Goal: Task Accomplishment & Management: Manage account settings

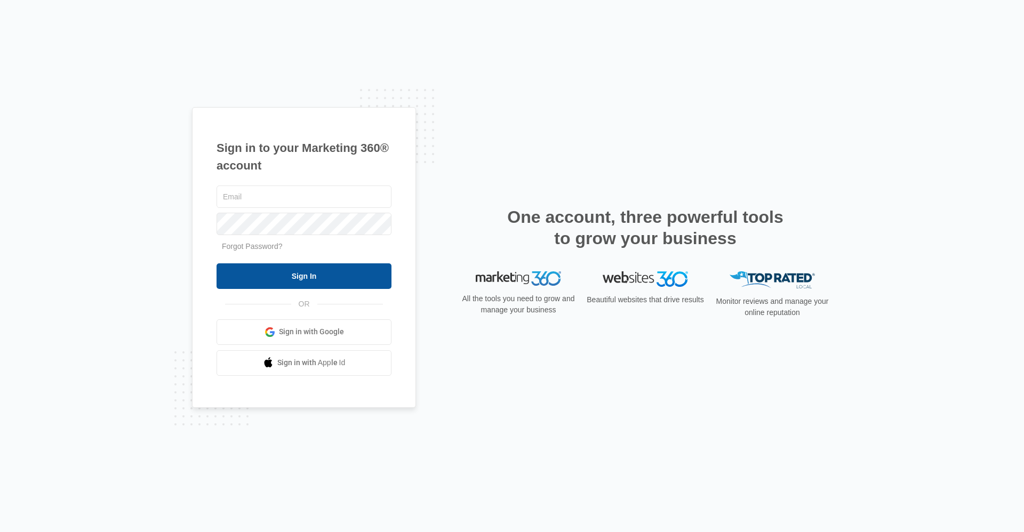
type input "[EMAIL_ADDRESS][DOMAIN_NAME]"
click at [267, 272] on input "Sign In" at bounding box center [304, 277] width 175 height 26
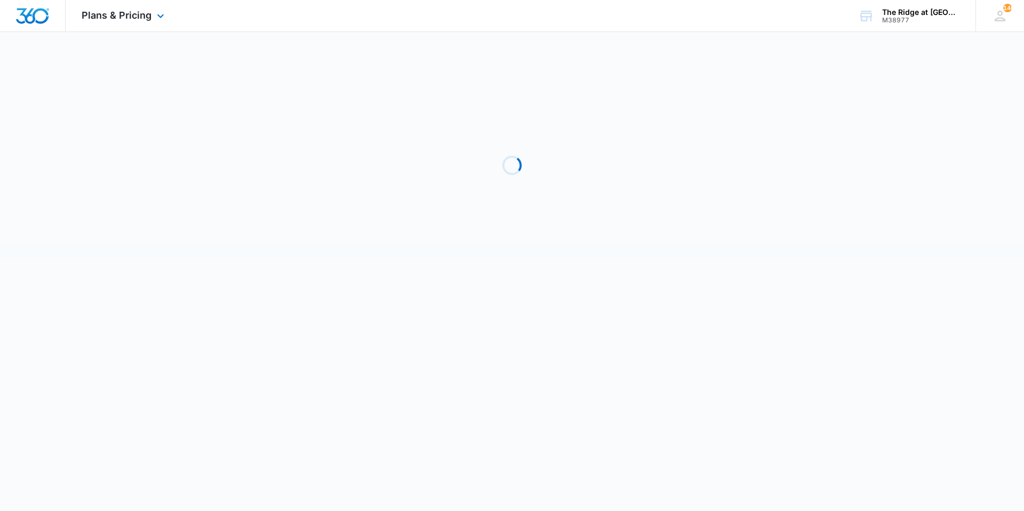
click at [68, 11] on div "Plans & Pricing Apps Reputation Websites Forms CRM Email Social Shop Payments P…" at bounding box center [124, 15] width 117 height 31
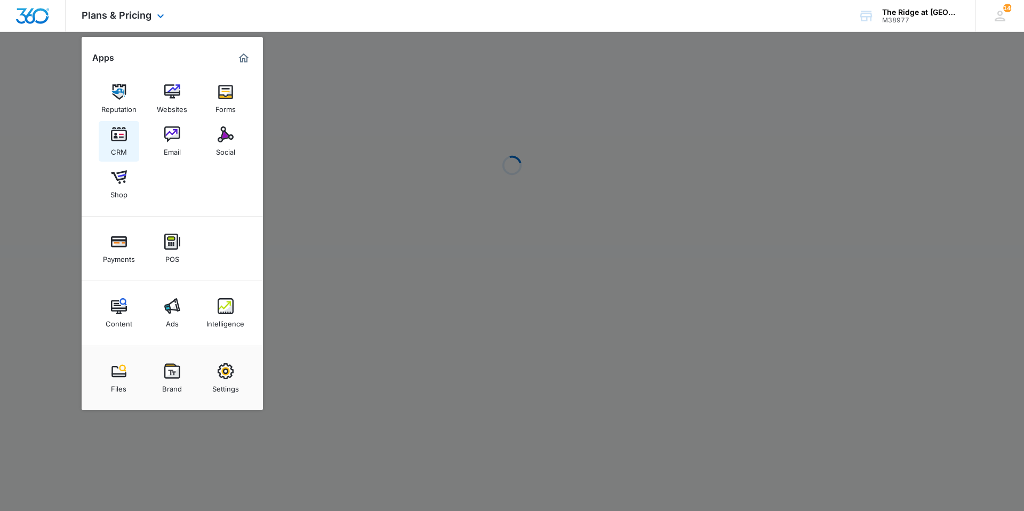
click at [119, 145] on div "CRM" at bounding box center [119, 149] width 16 height 14
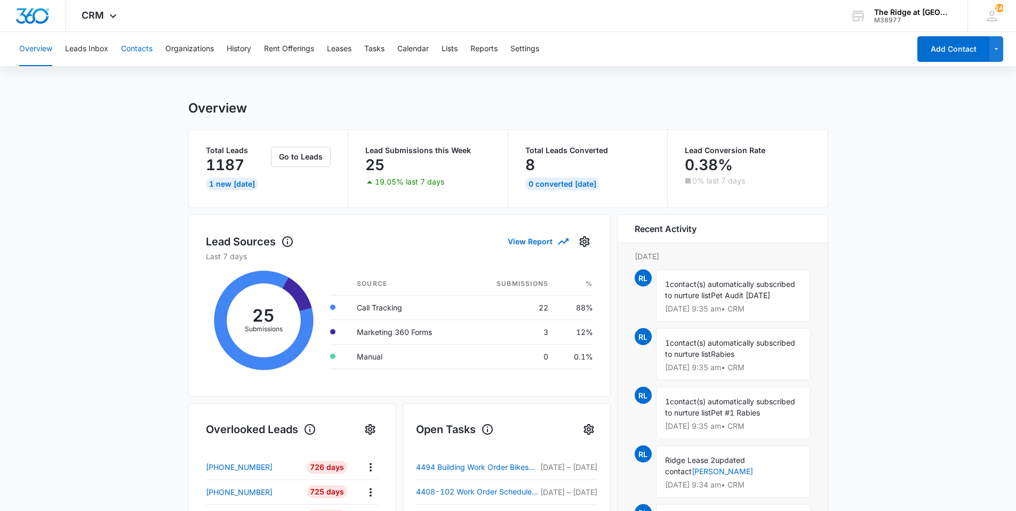
click at [134, 43] on button "Contacts" at bounding box center [136, 49] width 31 height 34
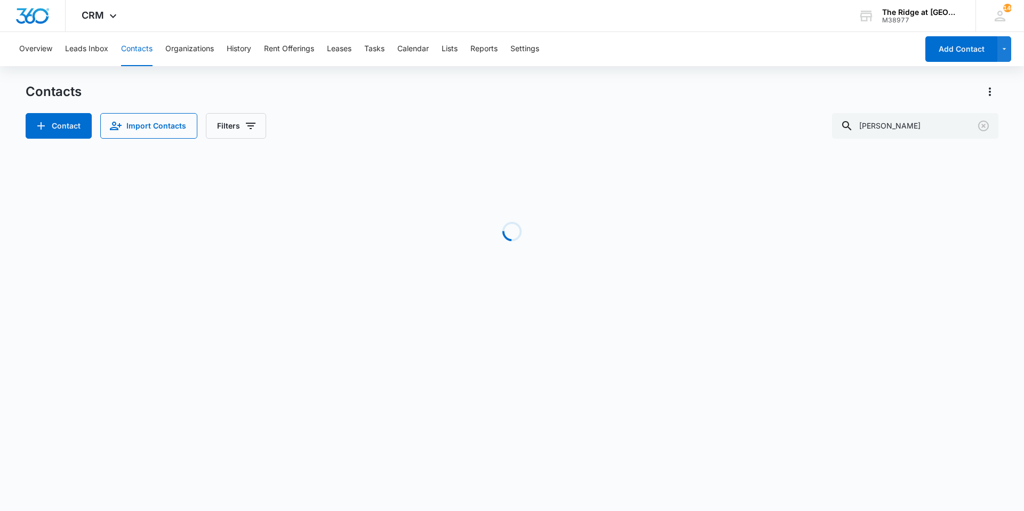
click at [1011, 118] on main "Contacts Contact Import Contacts Filters [PERSON_NAME] Loading No Results" at bounding box center [512, 203] width 1024 height 241
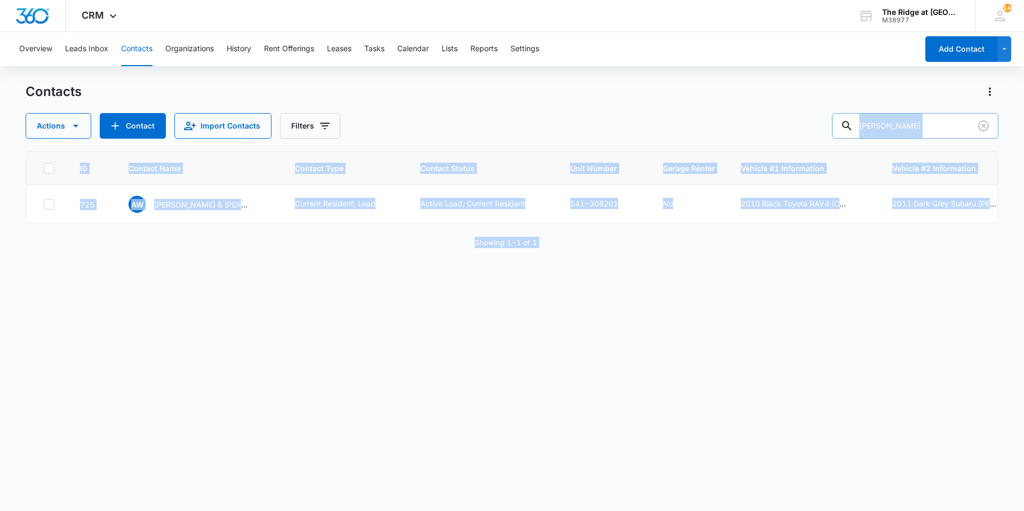
drag, startPoint x: 1011, startPoint y: 118, endPoint x: 932, endPoint y: 132, distance: 80.3
click at [932, 132] on input "[PERSON_NAME]" at bounding box center [915, 126] width 166 height 26
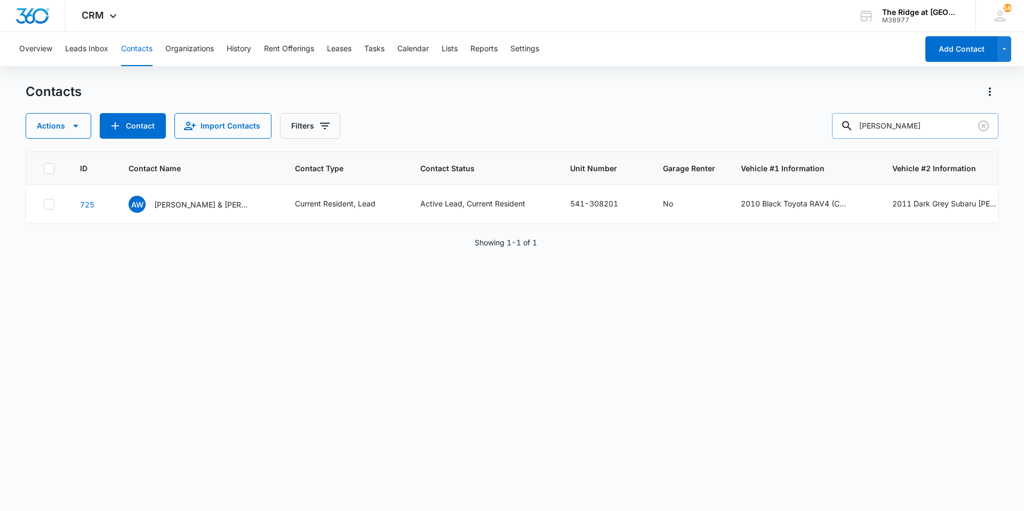
click at [932, 132] on input "[PERSON_NAME]" at bounding box center [915, 126] width 166 height 26
type input "raj"
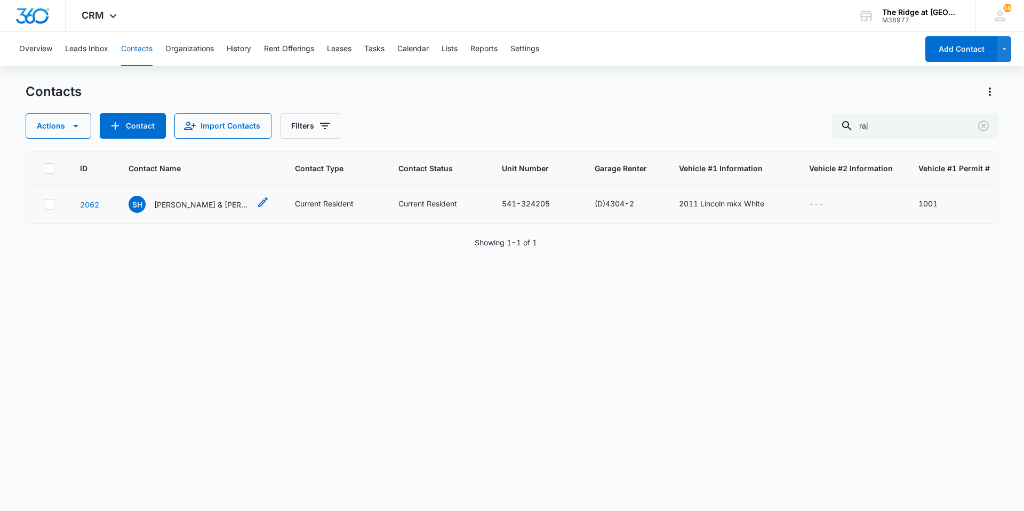
click at [166, 205] on p "[PERSON_NAME] & [PERSON_NAME]" at bounding box center [202, 204] width 96 height 11
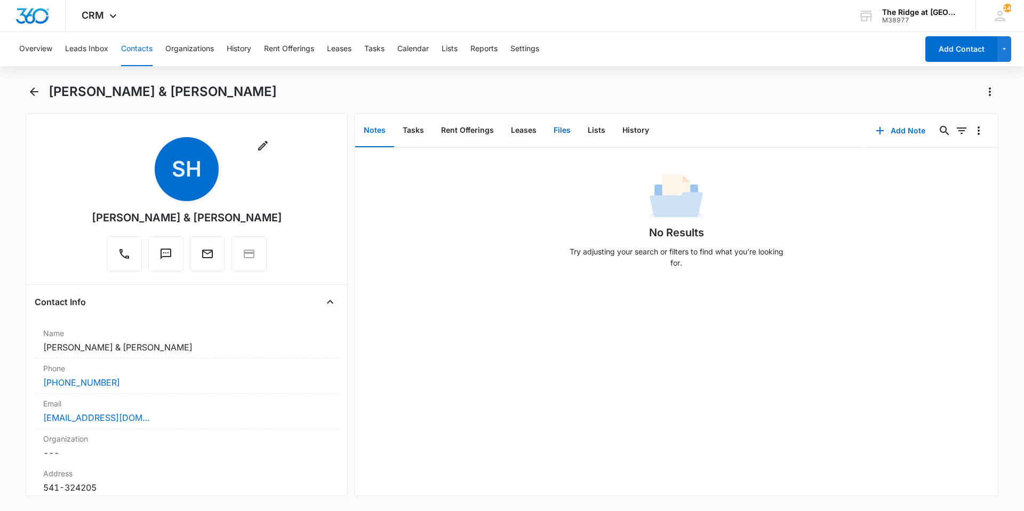
click at [554, 136] on button "Files" at bounding box center [562, 130] width 34 height 33
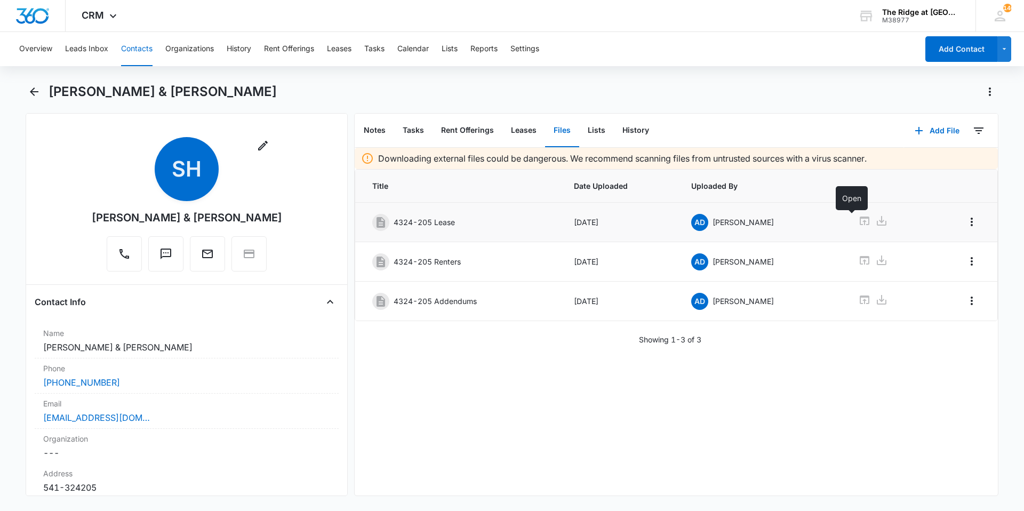
click at [858, 226] on icon at bounding box center [864, 220] width 13 height 13
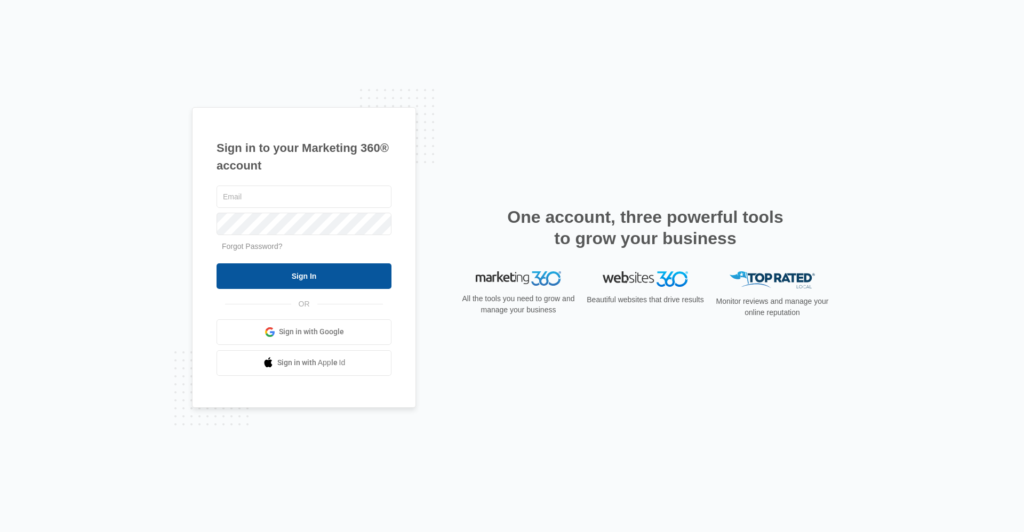
type input "ridgemanager@vintage-corp.com"
click at [276, 280] on input "Sign In" at bounding box center [304, 277] width 175 height 26
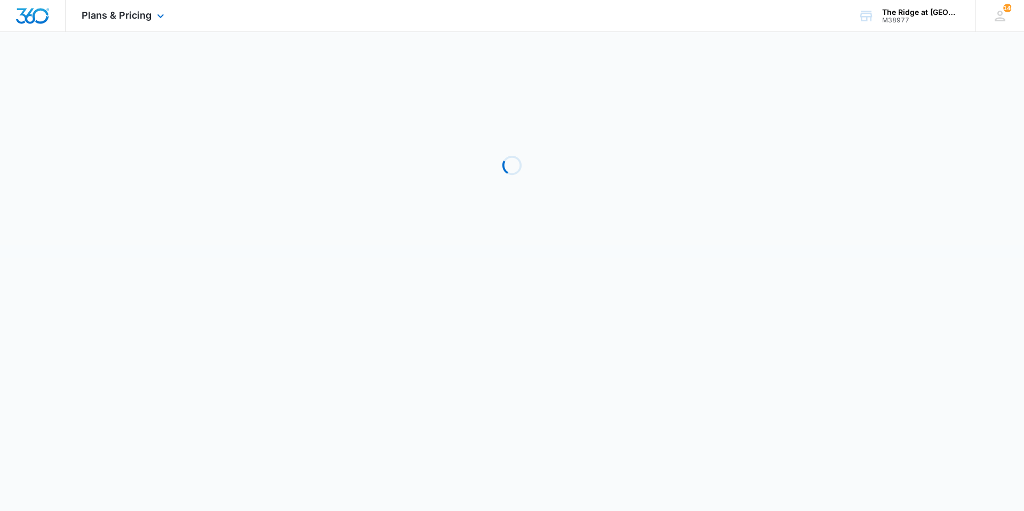
click at [115, 21] on div "Plans & Pricing Apps Reputation Websites Forms CRM Email Social Shop Payments P…" at bounding box center [124, 15] width 117 height 31
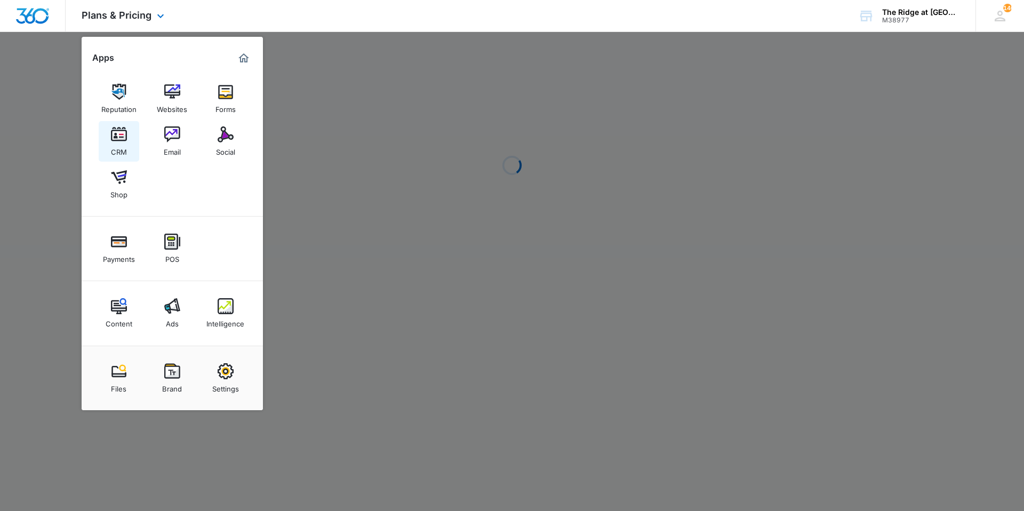
click at [121, 137] on img at bounding box center [119, 134] width 16 height 16
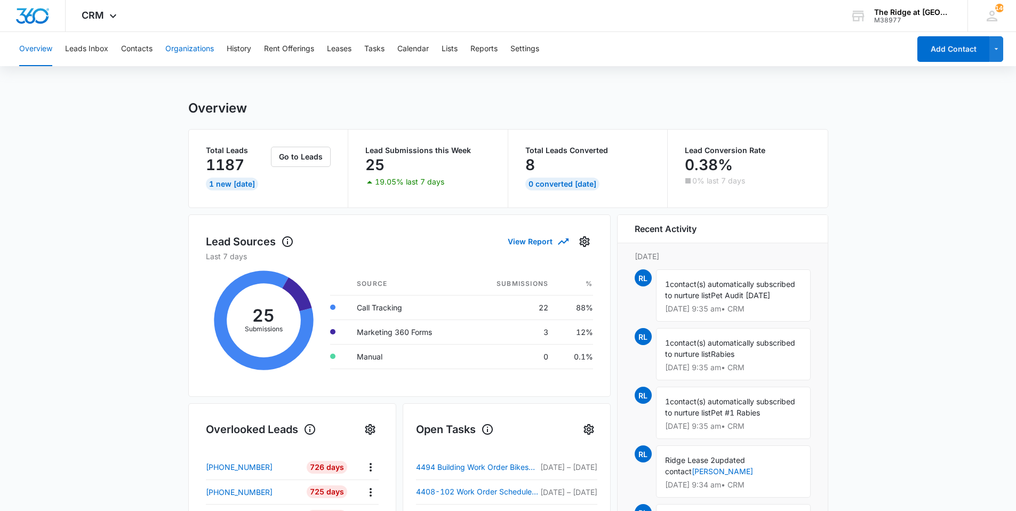
click at [192, 49] on button "Organizations" at bounding box center [189, 49] width 49 height 34
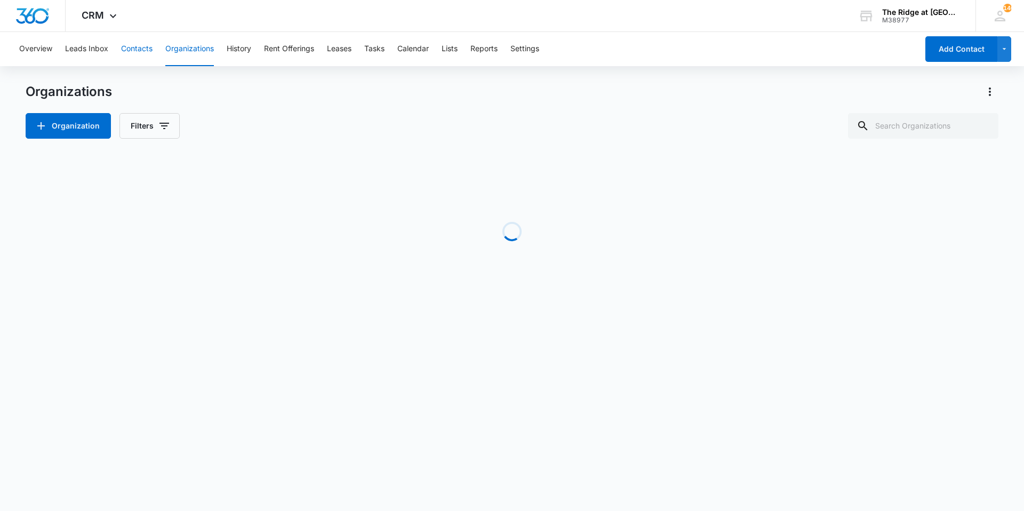
click at [143, 50] on button "Contacts" at bounding box center [136, 49] width 31 height 34
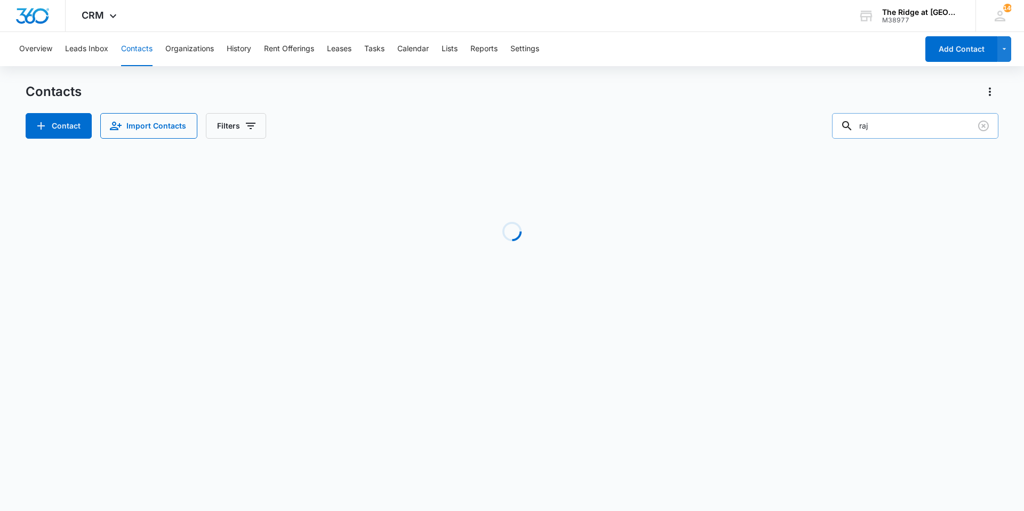
click at [906, 126] on input "raj" at bounding box center [915, 126] width 166 height 26
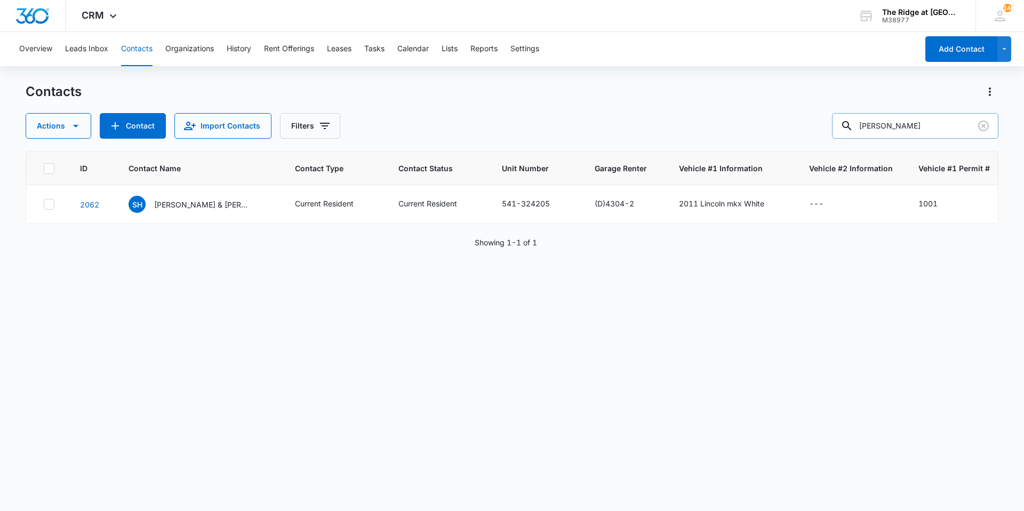
type input "[PERSON_NAME]"
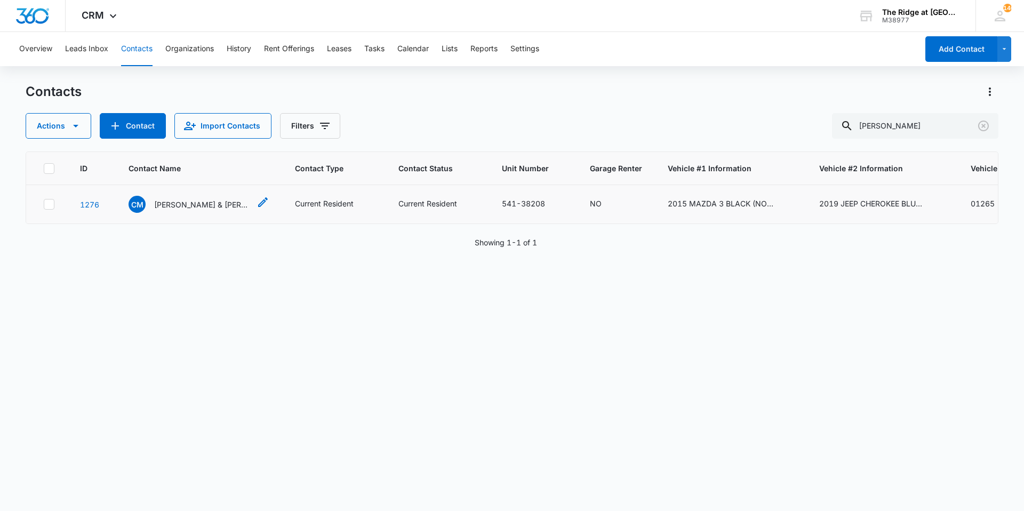
click at [217, 201] on p "[PERSON_NAME] & [PERSON_NAME]" at bounding box center [202, 204] width 96 height 11
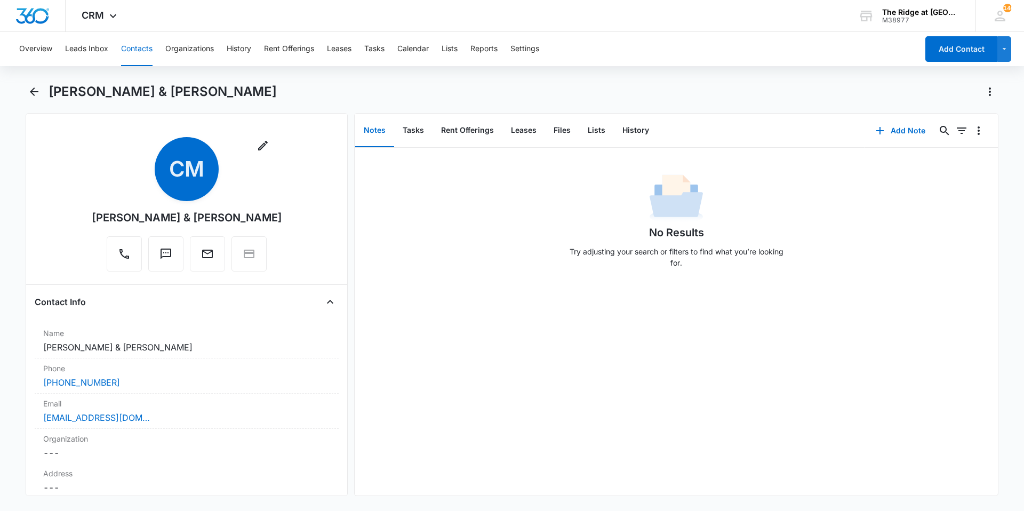
scroll to position [213, 0]
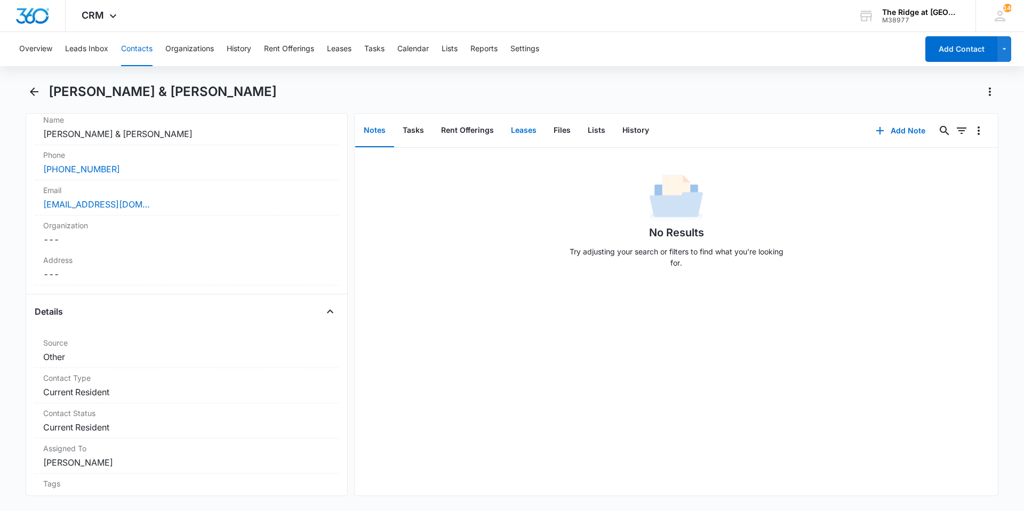
click at [542, 137] on button "Leases" at bounding box center [524, 130] width 43 height 33
click at [551, 135] on button "Files" at bounding box center [562, 130] width 34 height 33
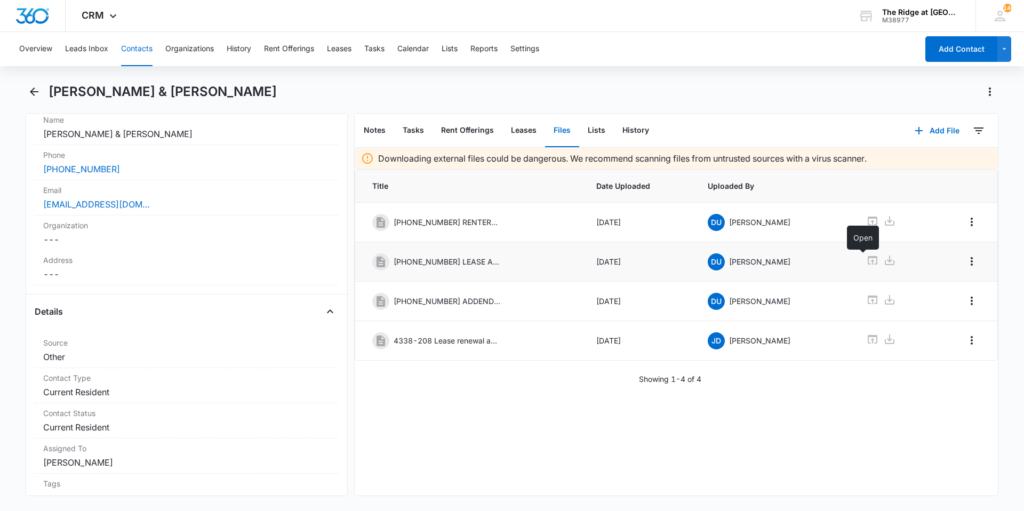
click at [866, 265] on icon at bounding box center [872, 260] width 13 height 13
click at [868, 300] on icon at bounding box center [873, 300] width 10 height 9
click at [868, 341] on icon at bounding box center [873, 339] width 10 height 9
click at [149, 53] on button "Contacts" at bounding box center [136, 49] width 31 height 34
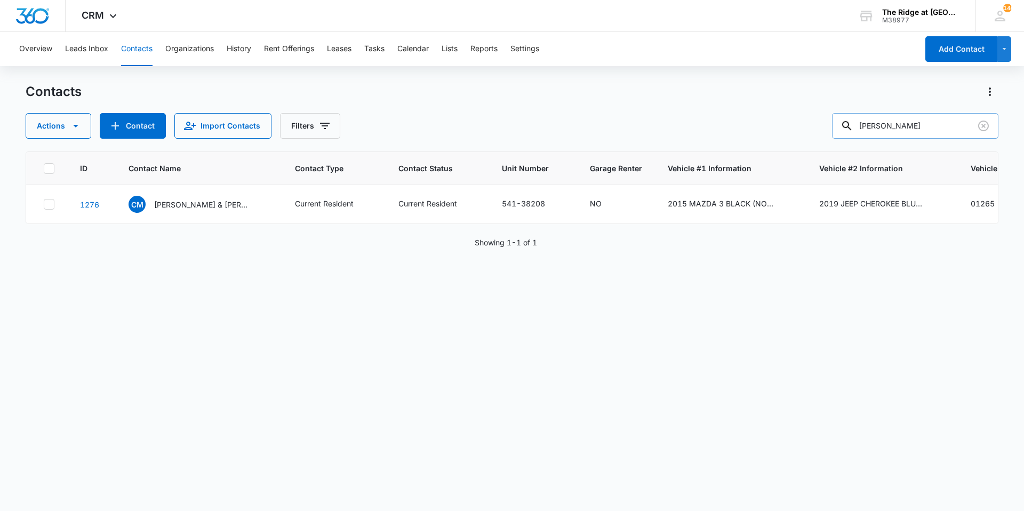
click at [931, 118] on input "moody" at bounding box center [915, 126] width 166 height 26
type input "ali"
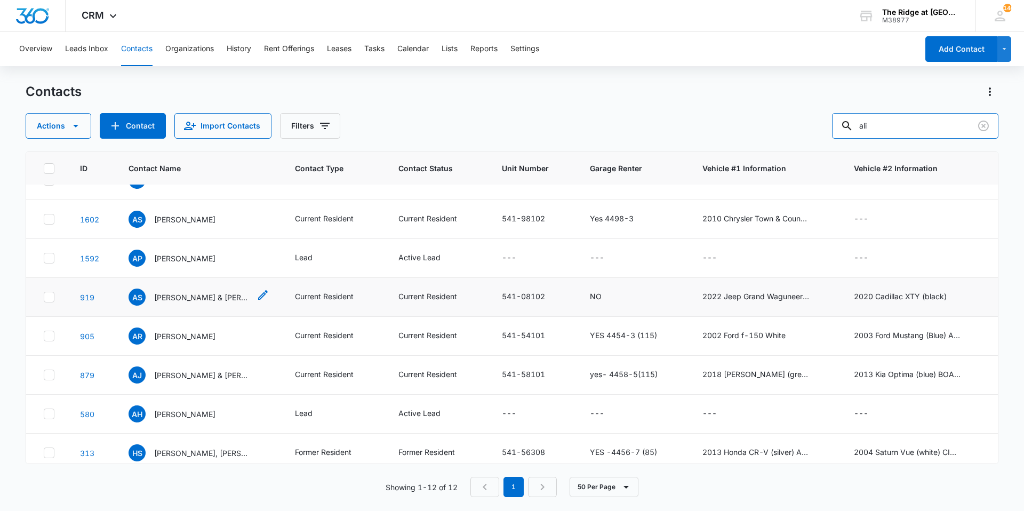
scroll to position [196, 0]
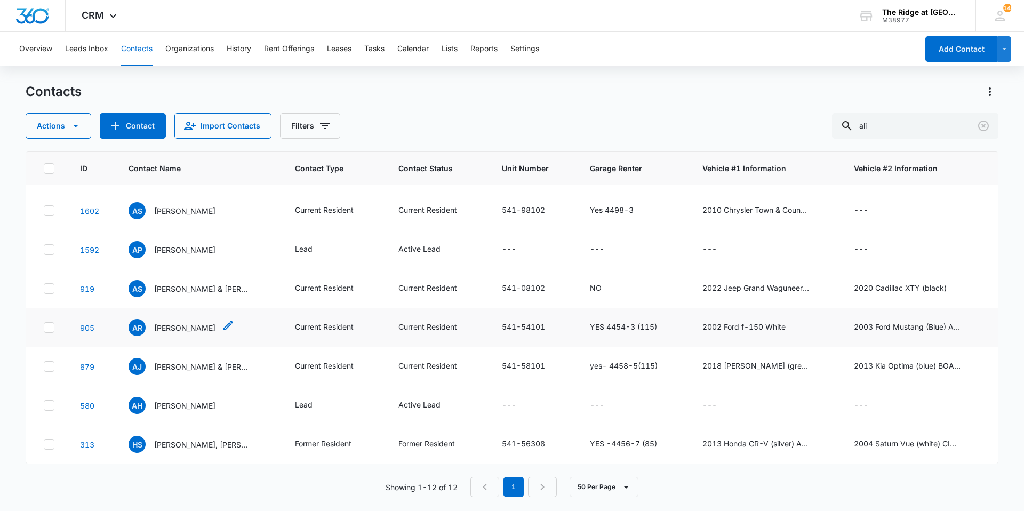
click at [177, 322] on p "Ali Reyna" at bounding box center [184, 327] width 61 height 11
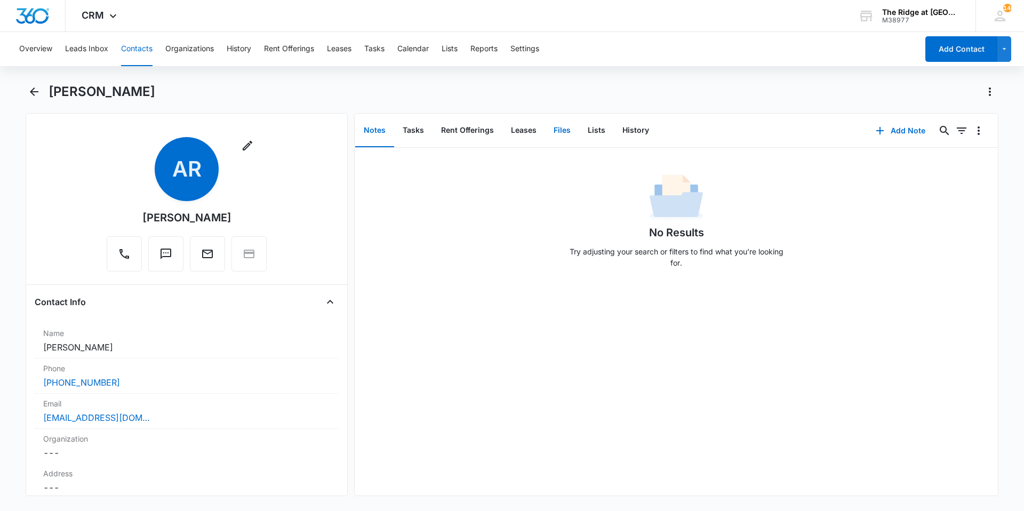
click at [552, 119] on button "Files" at bounding box center [562, 130] width 34 height 33
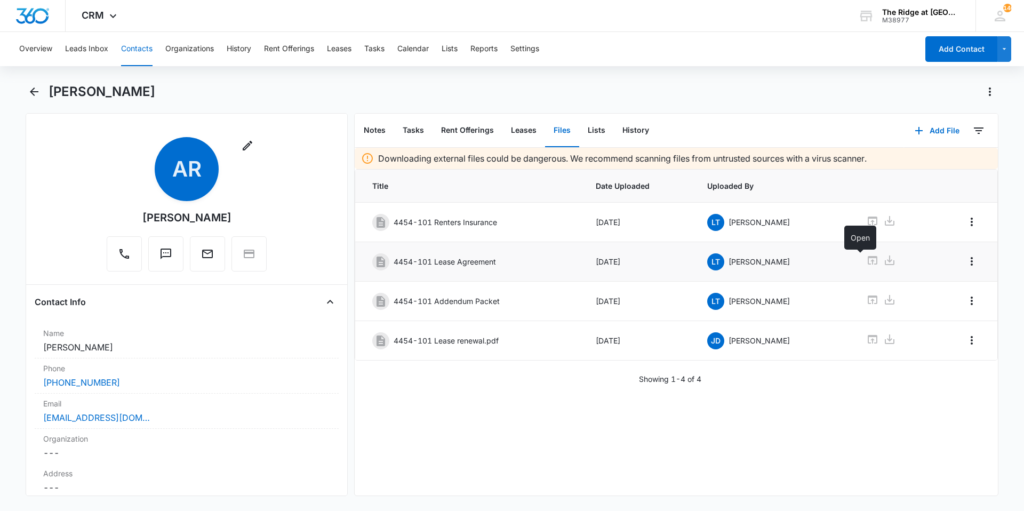
click at [866, 259] on icon at bounding box center [872, 260] width 13 height 13
click at [868, 337] on icon at bounding box center [873, 339] width 10 height 9
click at [129, 55] on button "Contacts" at bounding box center [136, 49] width 31 height 34
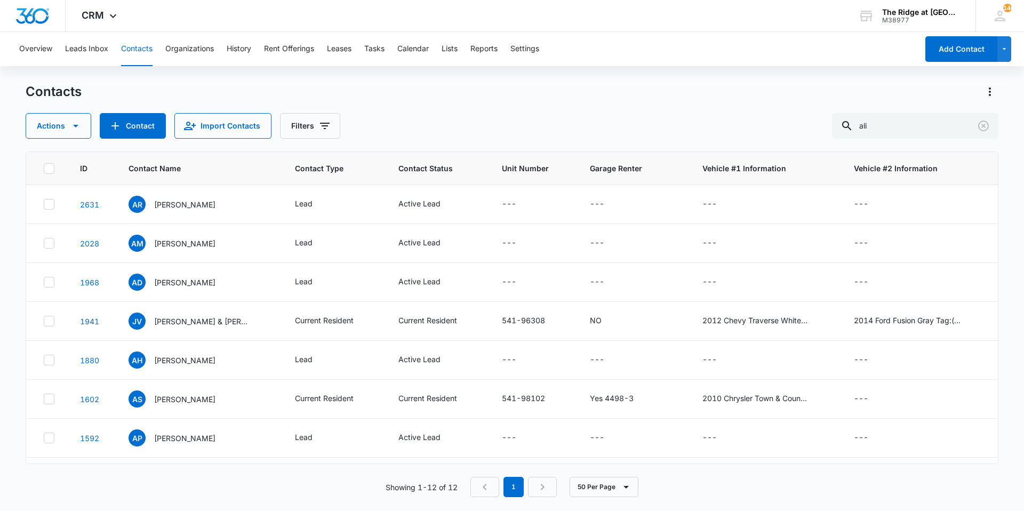
scroll to position [196, 0]
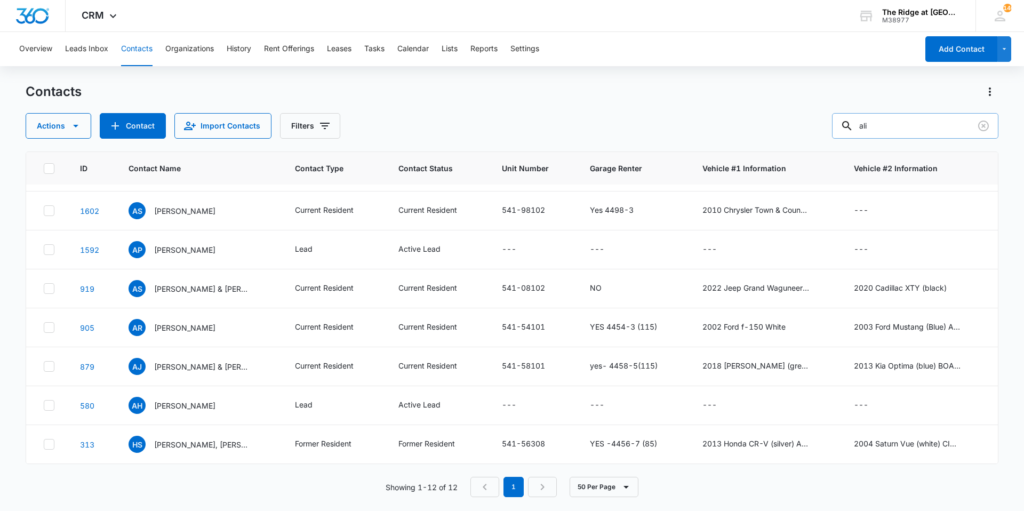
click at [926, 122] on input "ali" at bounding box center [915, 126] width 166 height 26
type input "a"
type input "4"
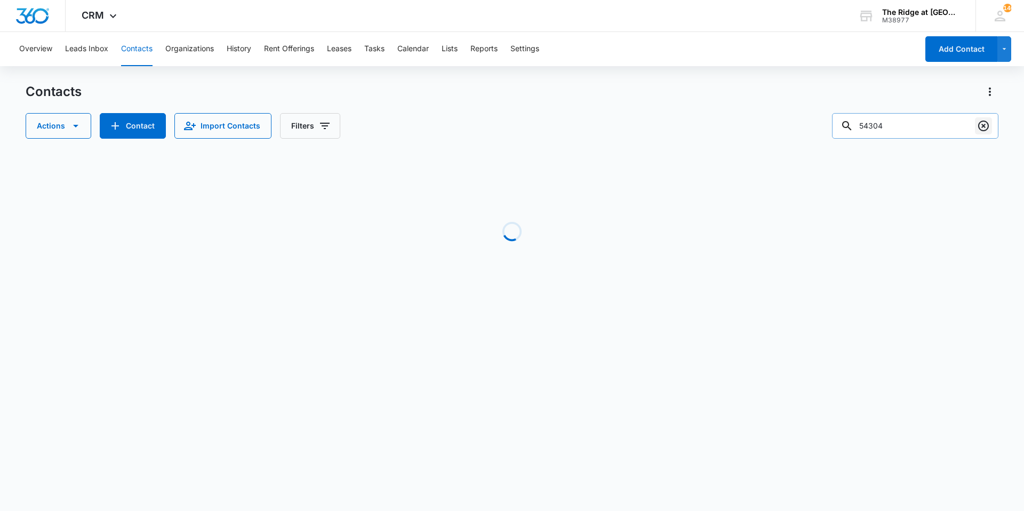
scroll to position [0, 0]
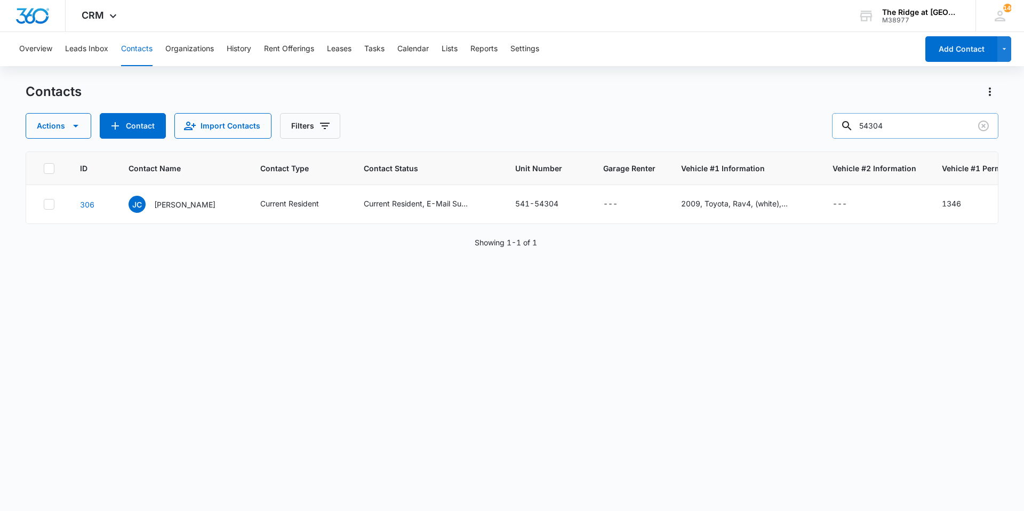
click at [919, 129] on input "54304" at bounding box center [915, 126] width 166 height 26
type input "reyna"
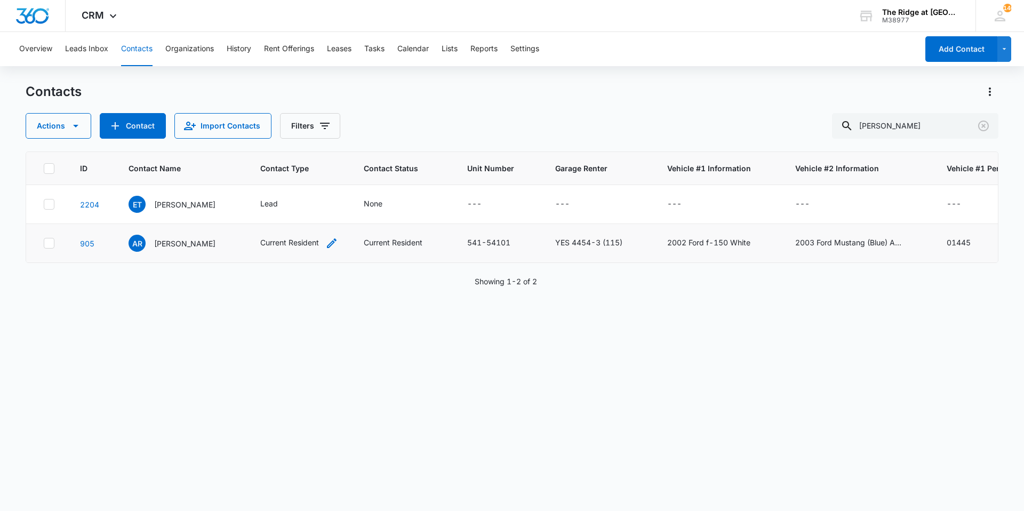
click at [279, 243] on div "Current Resident" at bounding box center [289, 242] width 59 height 11
click at [169, 244] on p "Ali Reyna" at bounding box center [184, 243] width 61 height 11
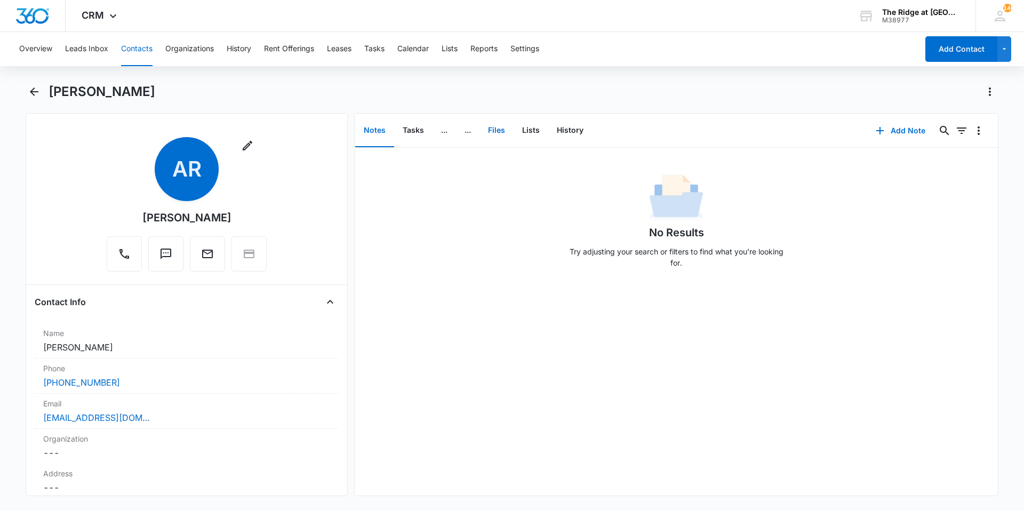
click at [513, 136] on button "Files" at bounding box center [497, 130] width 34 height 33
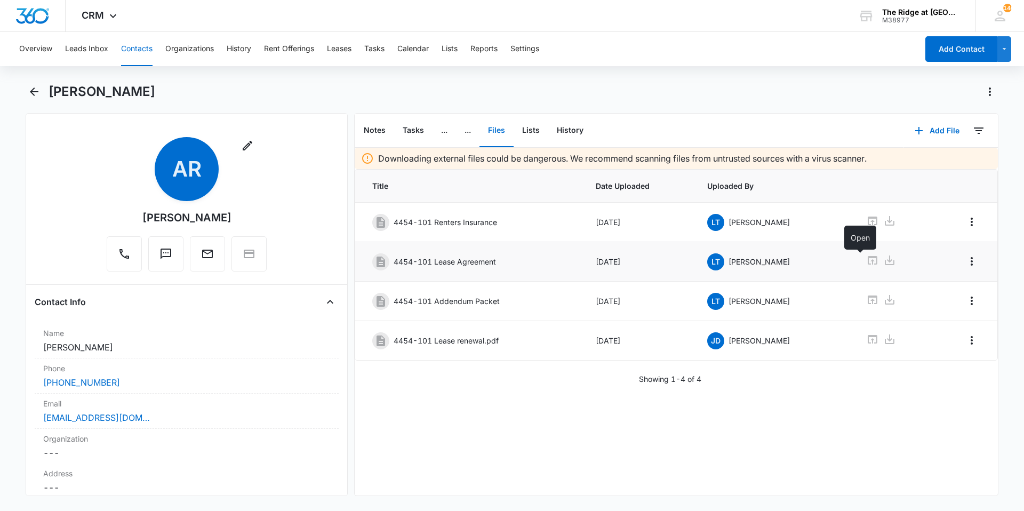
click at [866, 264] on icon at bounding box center [872, 260] width 13 height 13
click at [868, 335] on icon at bounding box center [873, 339] width 10 height 9
